Goal: Information Seeking & Learning: Check status

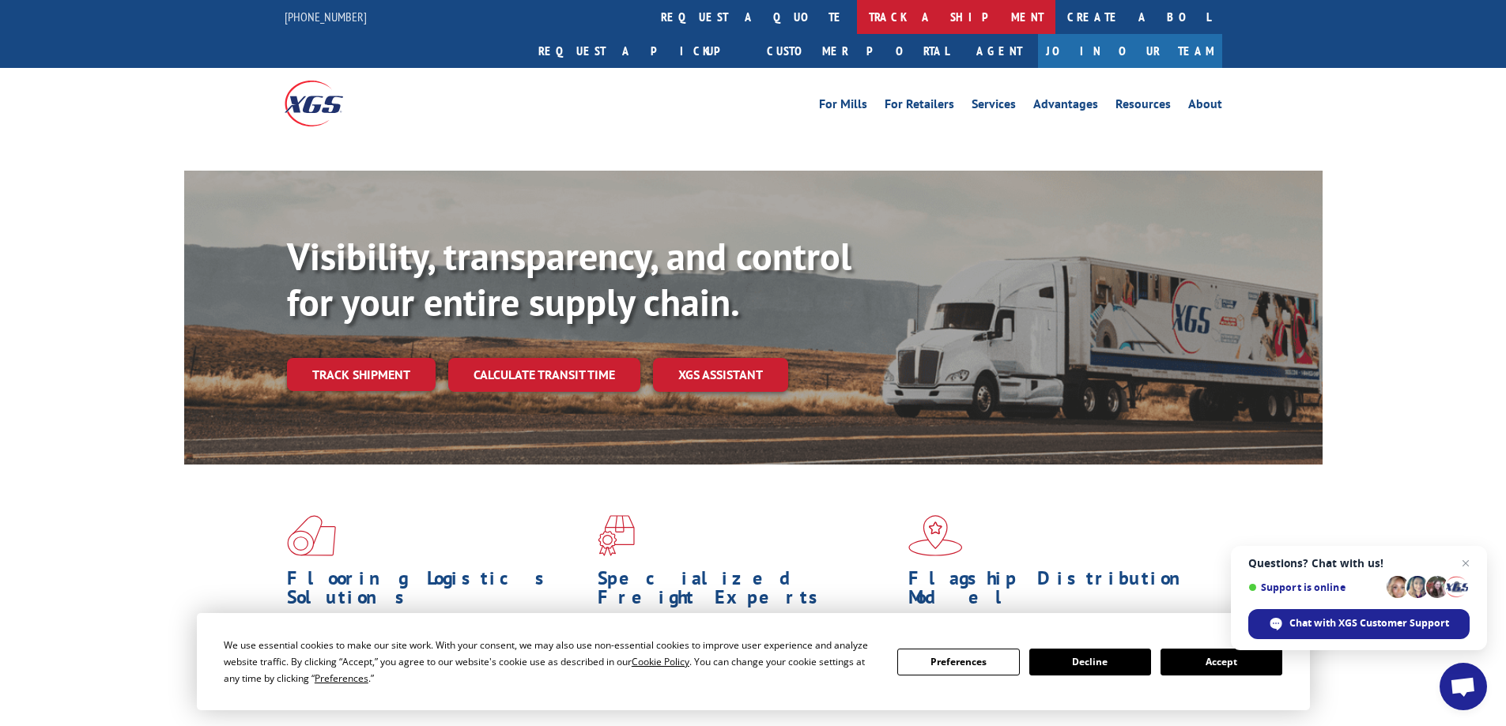
click at [857, 21] on link "track a shipment" at bounding box center [956, 17] width 198 height 34
click at [1188, 662] on button "Accept" at bounding box center [1221, 662] width 122 height 27
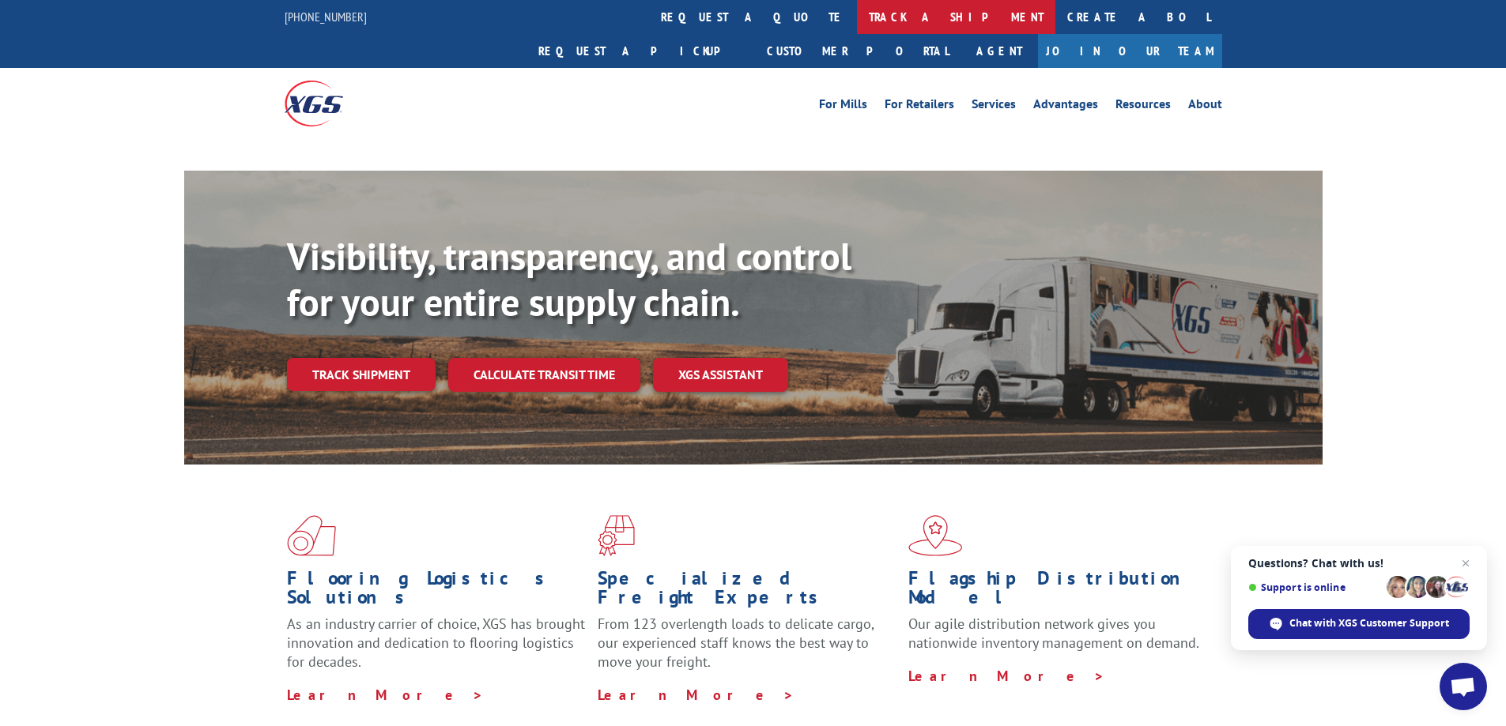
click at [857, 24] on link "track a shipment" at bounding box center [956, 17] width 198 height 34
click at [857, 17] on link "track a shipment" at bounding box center [956, 17] width 198 height 34
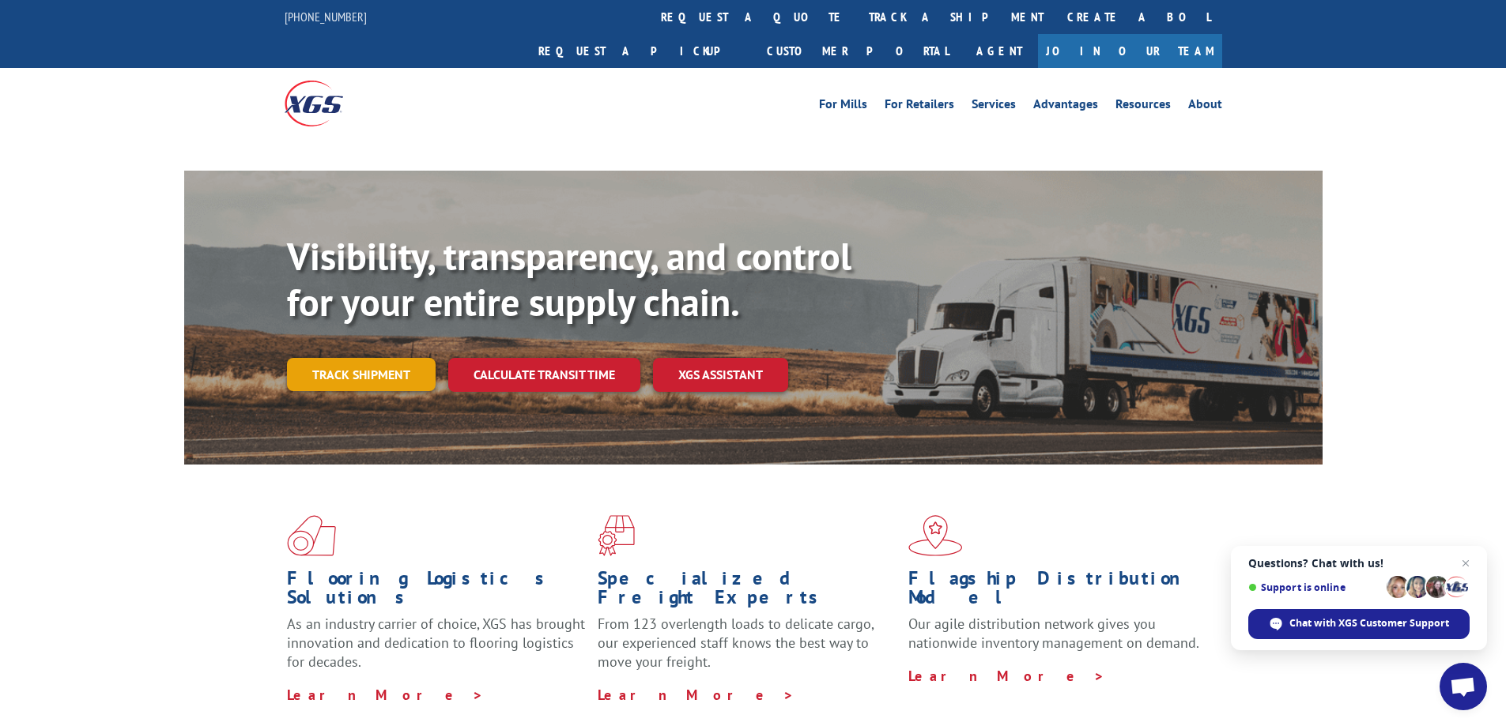
click at [378, 358] on link "Track shipment" at bounding box center [361, 374] width 149 height 33
click at [319, 358] on link "Track shipment" at bounding box center [361, 374] width 149 height 33
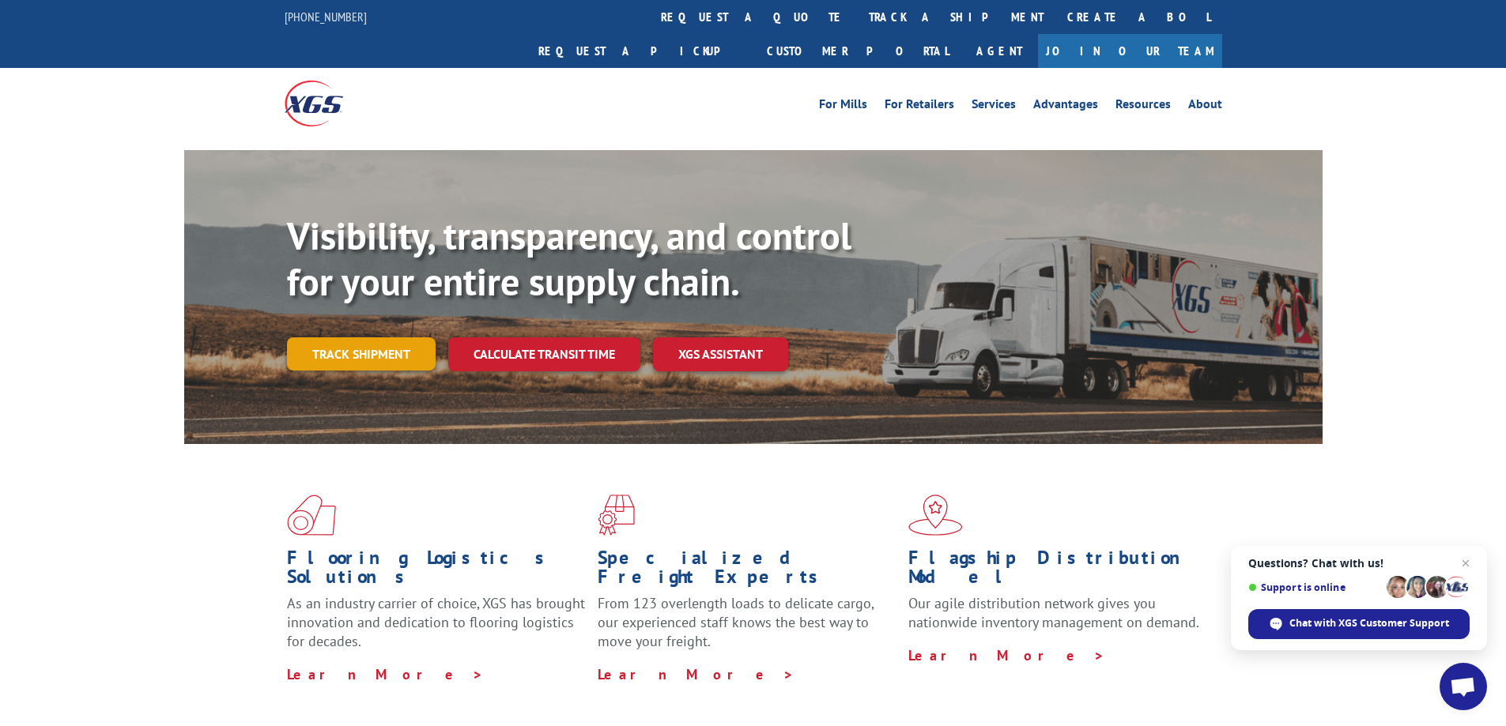
click at [319, 338] on div "Visibility, transparency, and control for your entire supply chain. Track shipm…" at bounding box center [805, 323] width 1036 height 221
click at [326, 338] on link "Track shipment" at bounding box center [361, 354] width 149 height 33
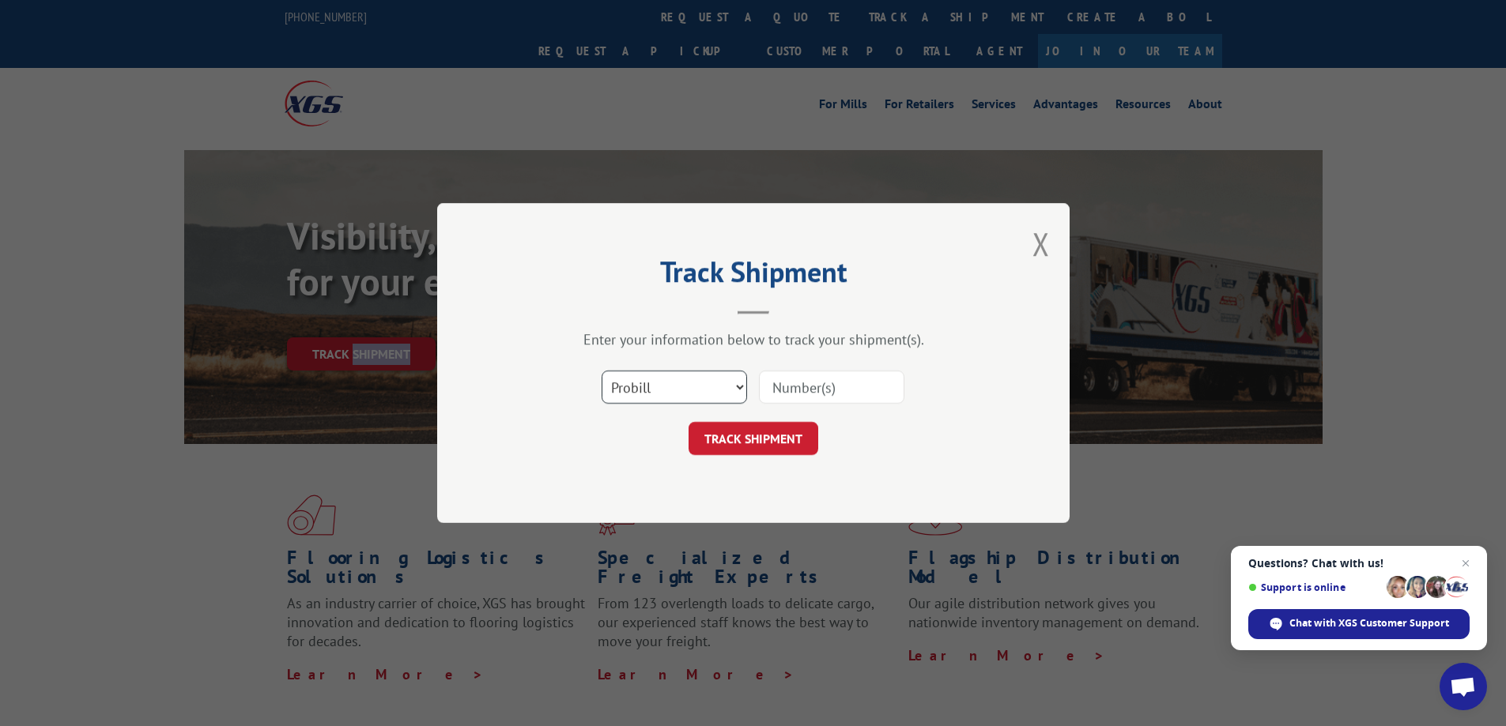
click at [670, 387] on select "Select category... Probill BOL PO" at bounding box center [674, 387] width 145 height 33
select select "bol"
click at [602, 371] on select "Select category... Probill BOL PO" at bounding box center [674, 387] width 145 height 33
click at [802, 387] on input at bounding box center [831, 387] width 145 height 33
paste input "815481"
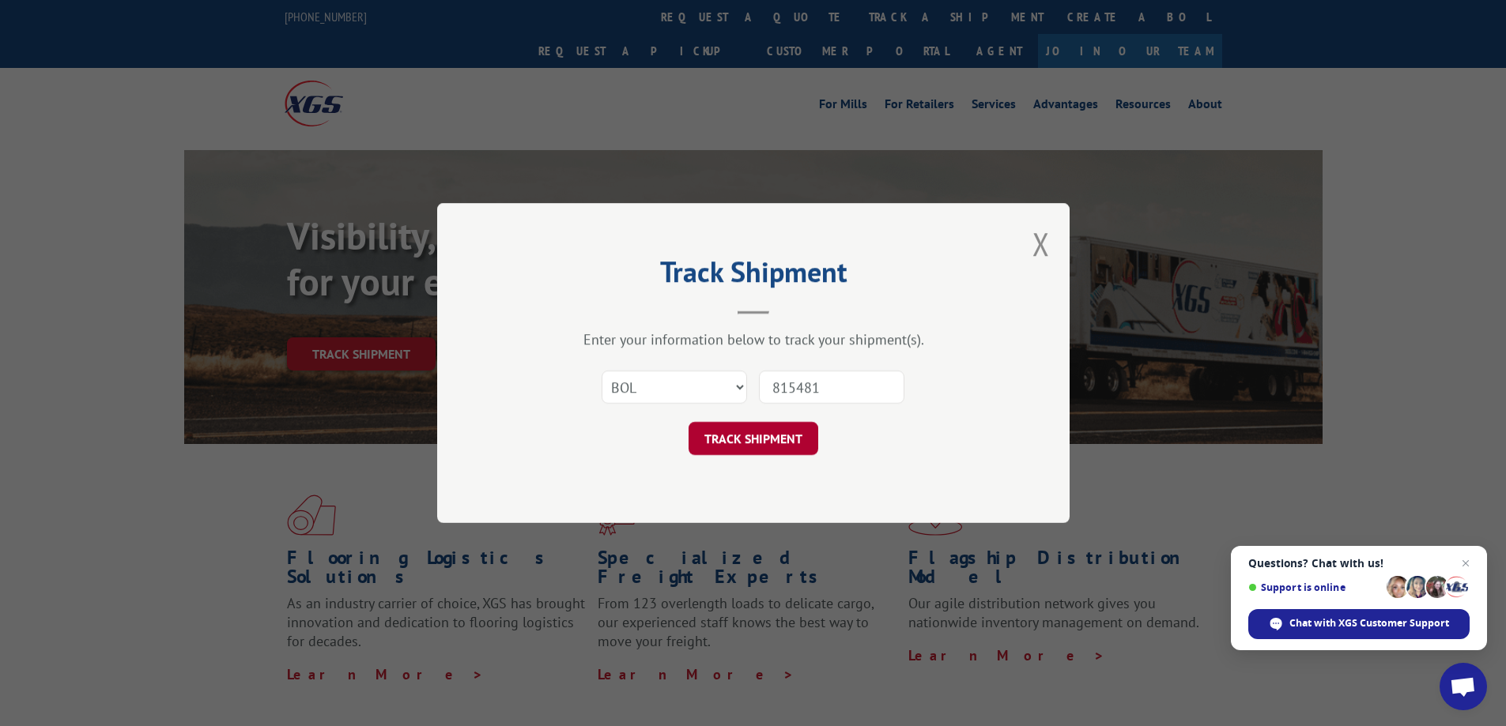
type input "815481"
click at [754, 439] on button "TRACK SHIPMENT" at bounding box center [754, 438] width 130 height 33
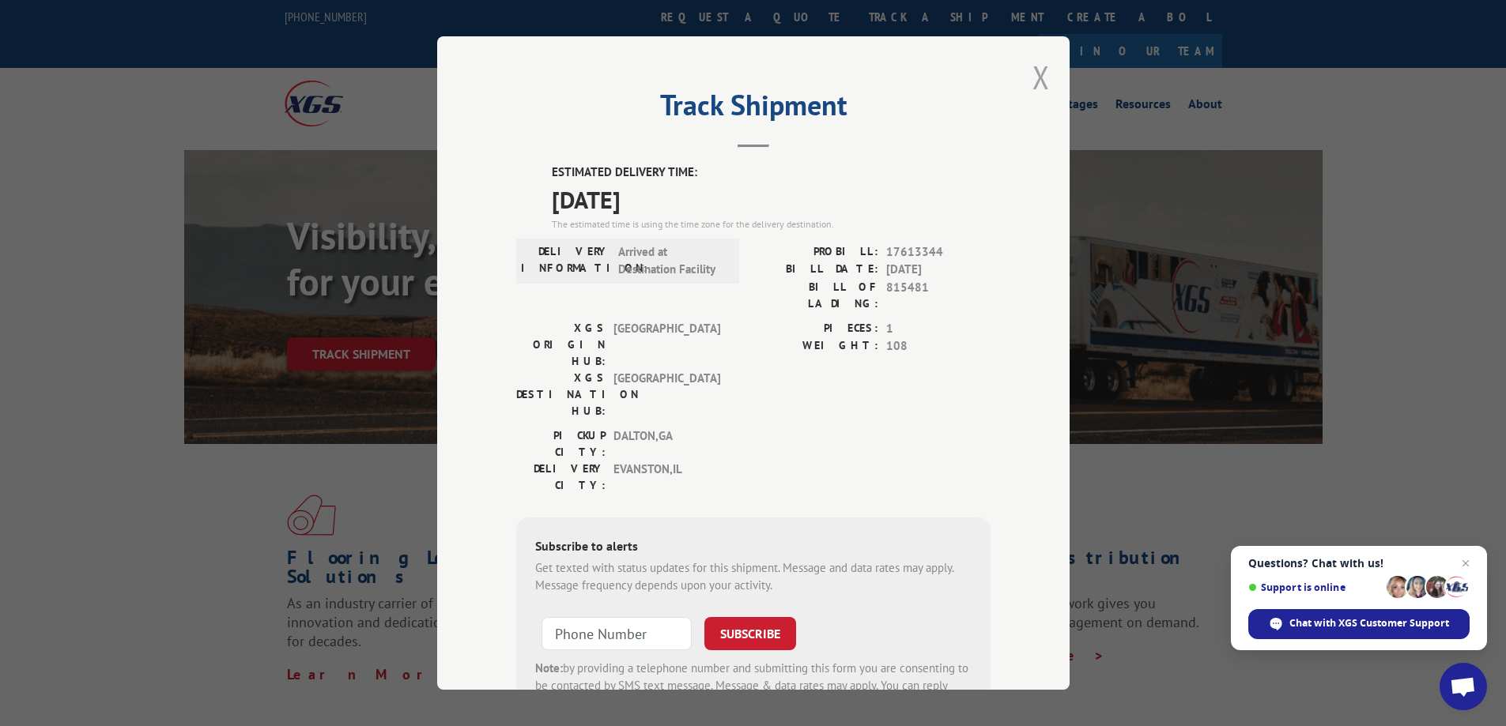
click at [1032, 80] on button "Close modal" at bounding box center [1040, 77] width 17 height 42
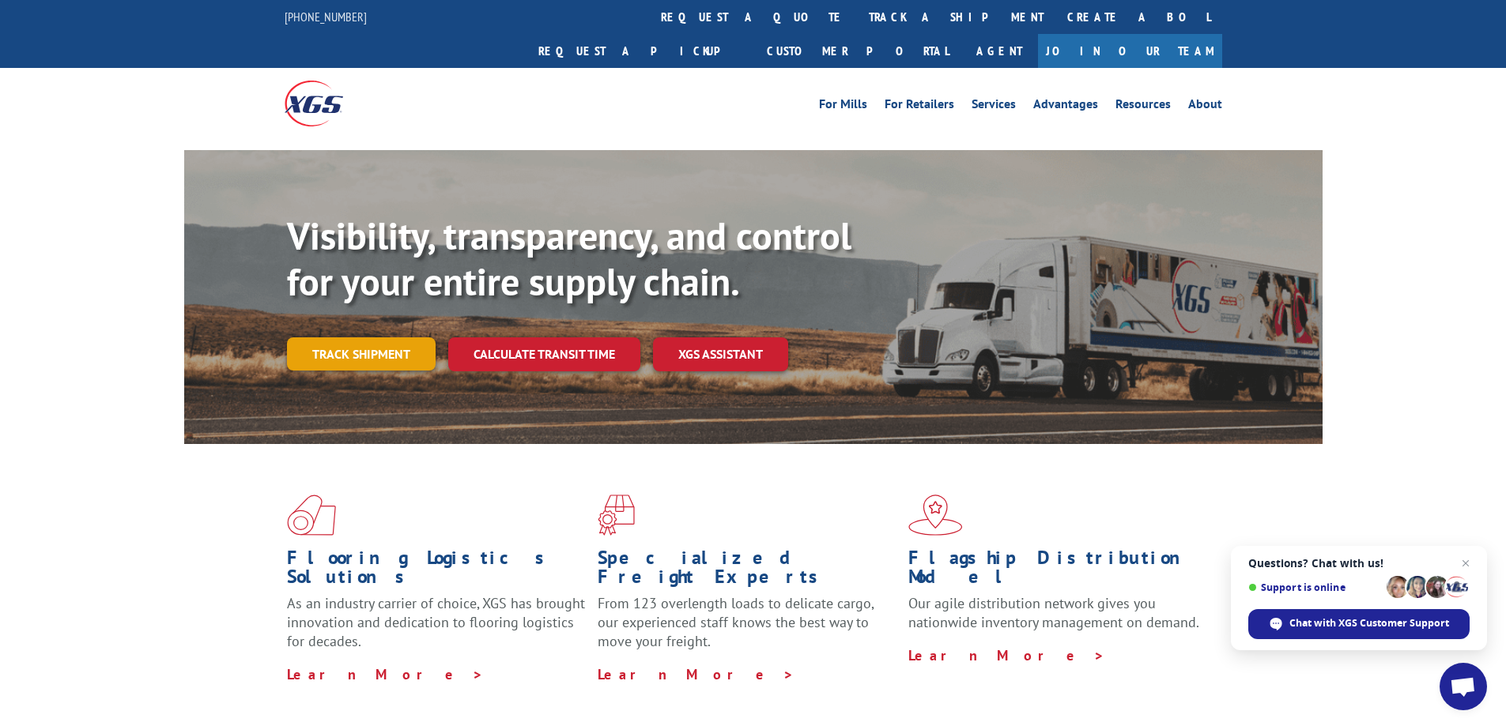
click at [375, 338] on link "Track shipment" at bounding box center [361, 354] width 149 height 33
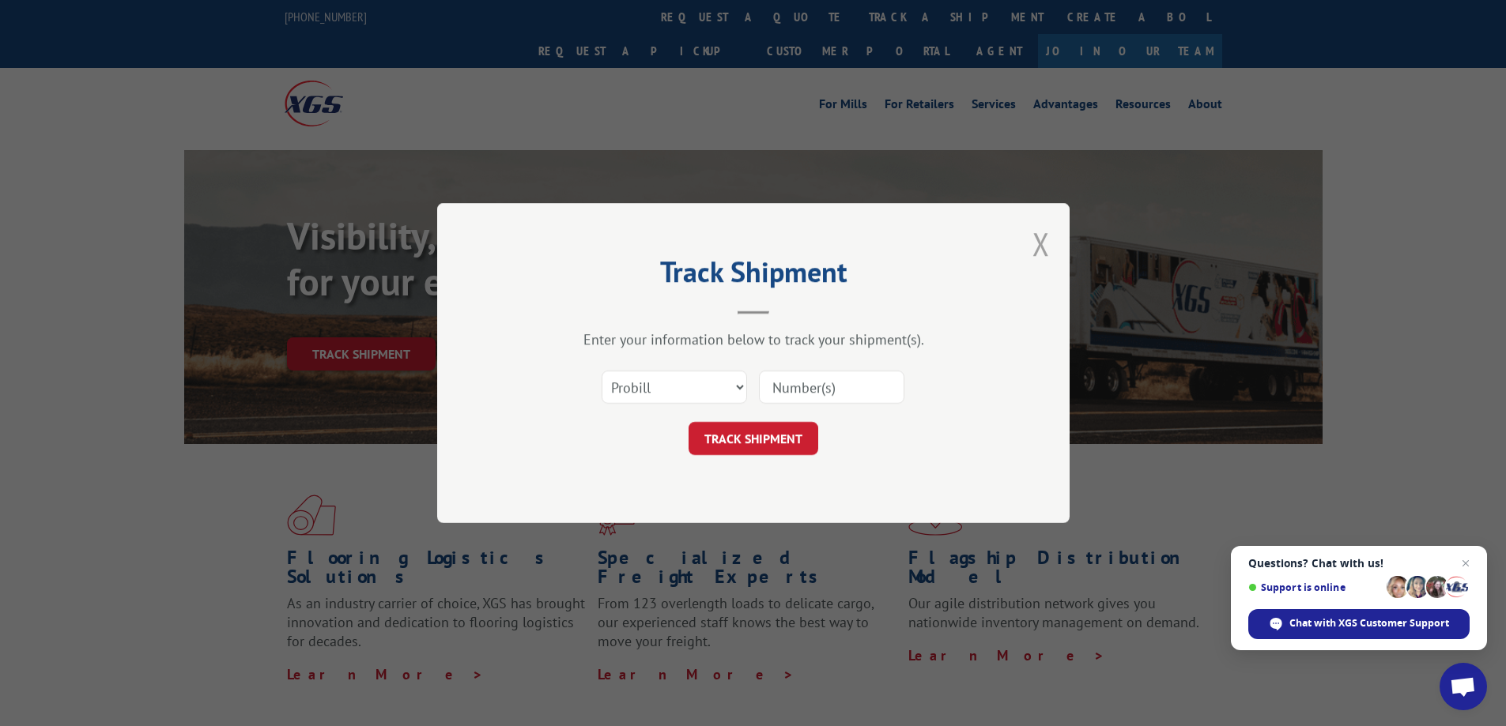
click at [1039, 239] on button "Close modal" at bounding box center [1040, 244] width 17 height 42
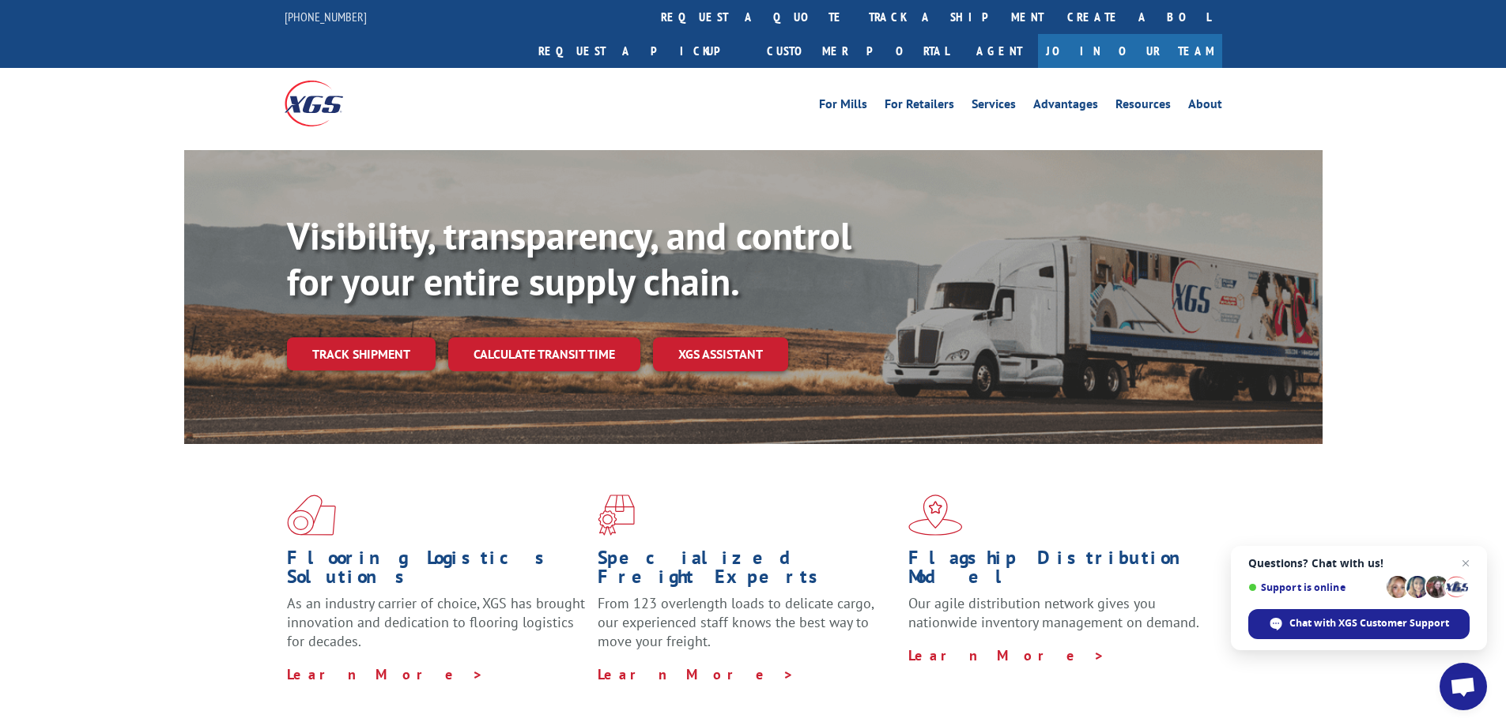
click at [1415, 587] on span "Open chat" at bounding box center [1417, 587] width 22 height 22
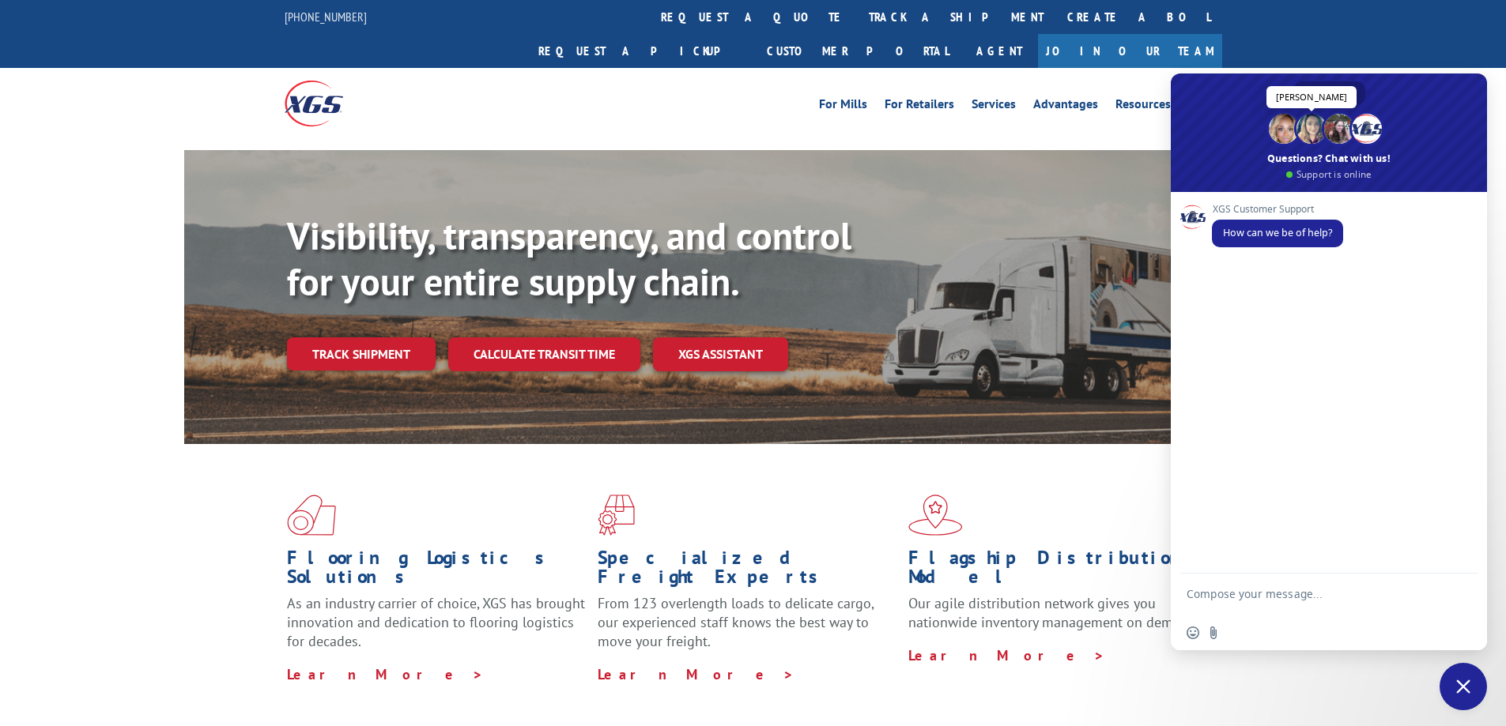
click at [1313, 131] on span at bounding box center [1311, 129] width 30 height 30
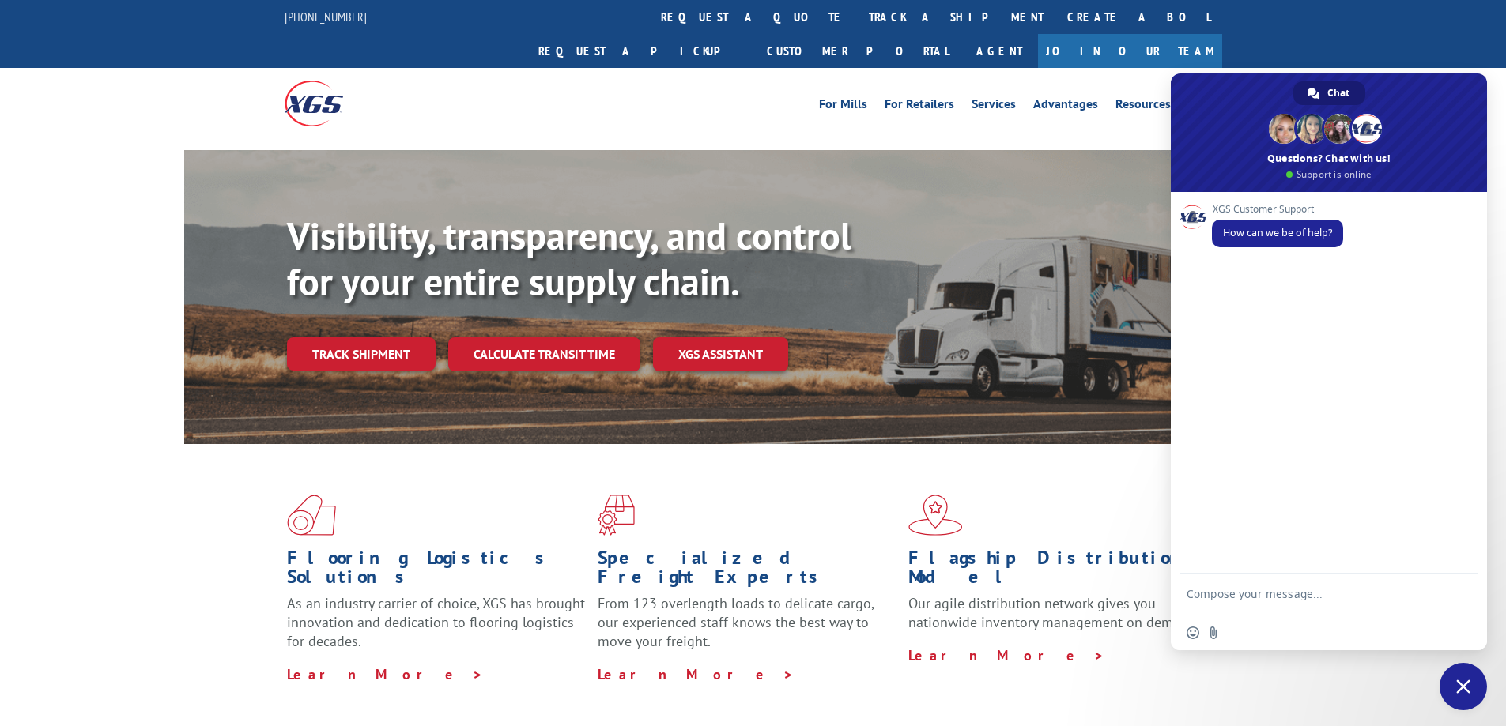
click at [1309, 68] on div "For Mills For Retailers Services Advantages Resources About For Mills For Retai…" at bounding box center [753, 103] width 1506 height 70
